Goal: Check status: Check status

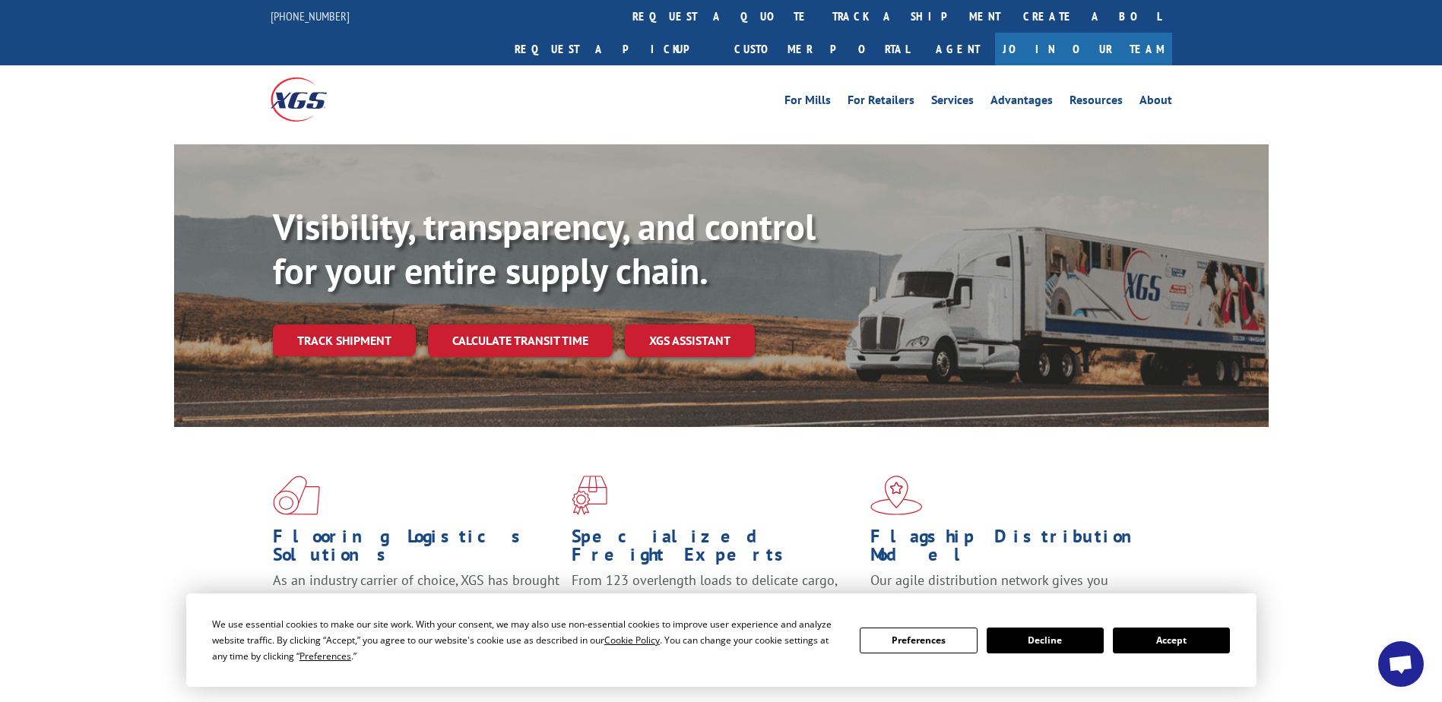
click at [1150, 636] on button "Accept" at bounding box center [1171, 641] width 117 height 26
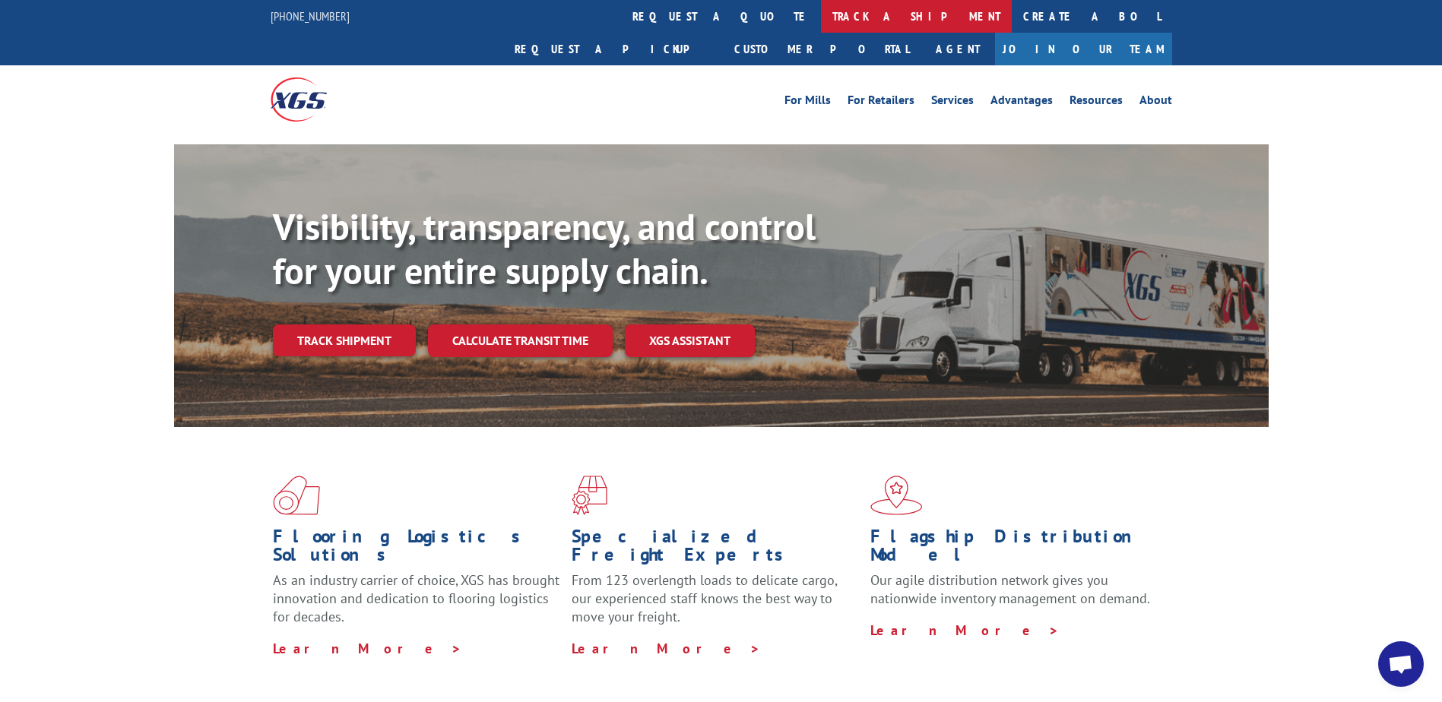
click at [821, 25] on link "track a shipment" at bounding box center [916, 16] width 191 height 33
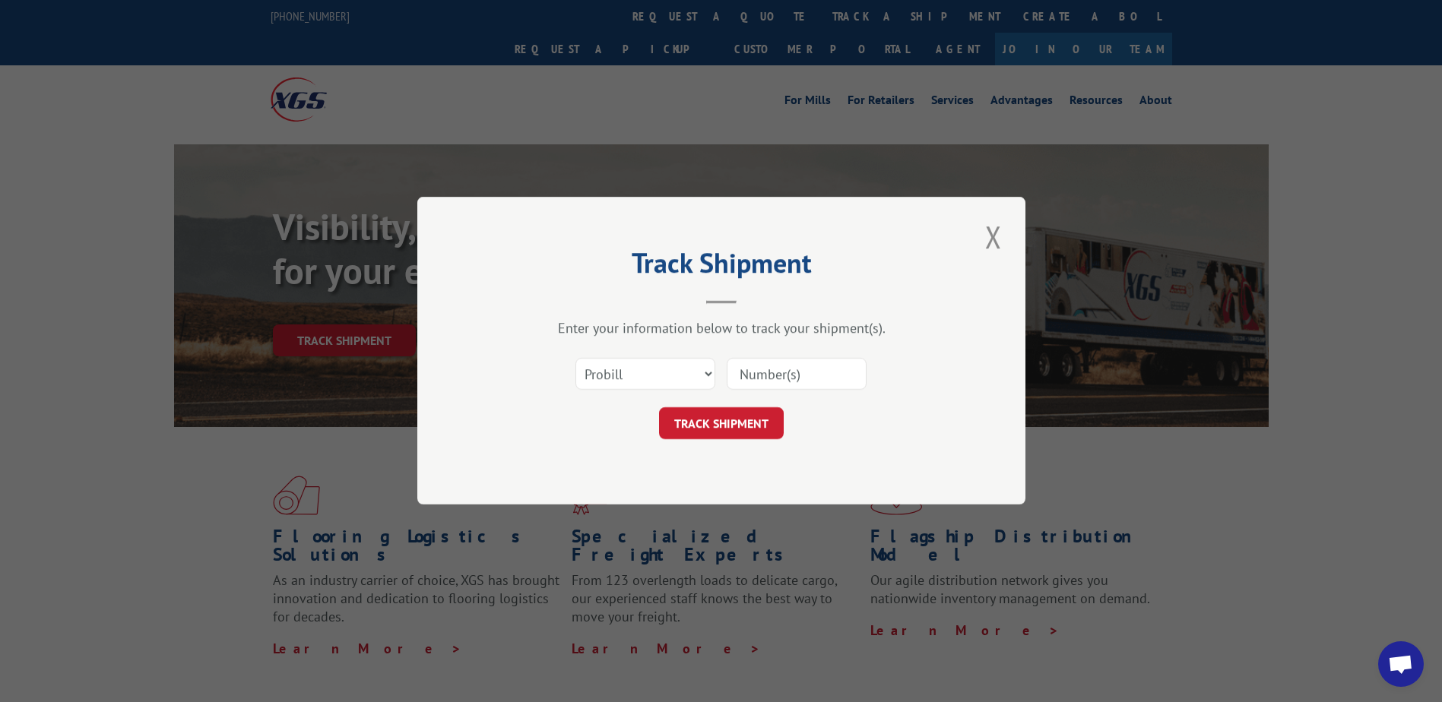
click at [719, 372] on div "Select category... Probill BOL PO" at bounding box center [721, 375] width 456 height 50
click at [755, 373] on input at bounding box center [797, 375] width 140 height 32
click at [682, 378] on select "Select category... Probill BOL PO" at bounding box center [645, 375] width 140 height 32
click at [575, 359] on select "Select category... Probill BOL PO" at bounding box center [645, 375] width 140 height 32
click at [596, 369] on select "Select category... Probill BOL PO" at bounding box center [645, 375] width 140 height 32
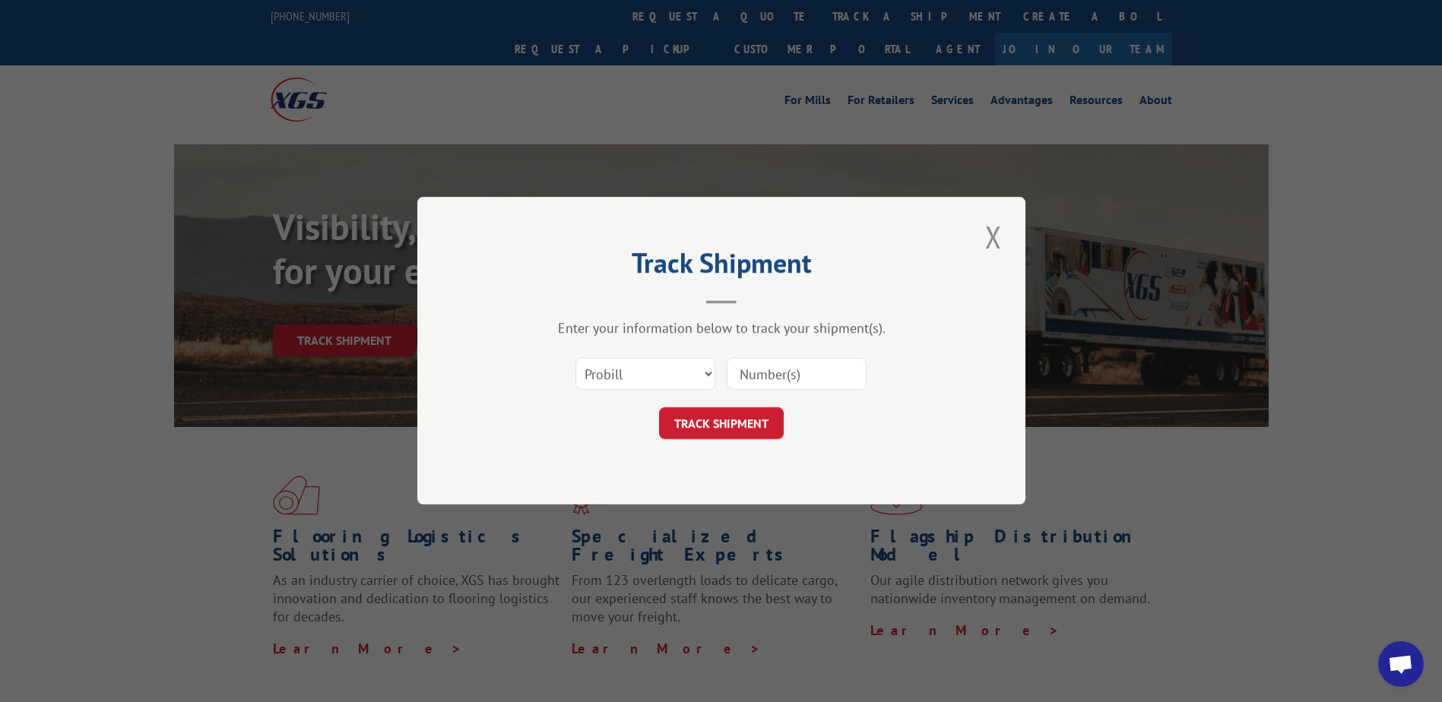
click at [760, 378] on input at bounding box center [797, 375] width 140 height 32
paste input "17433678"
type input "17433678"
click at [730, 415] on button "TRACK SHIPMENT" at bounding box center [721, 424] width 125 height 32
